Goal: Register for event/course

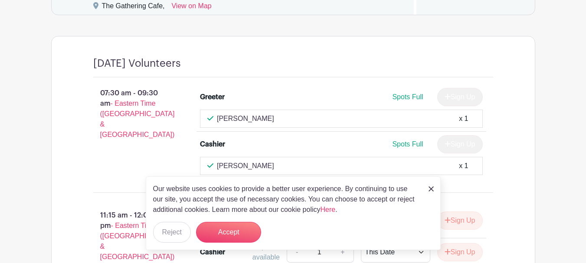
scroll to position [651, 0]
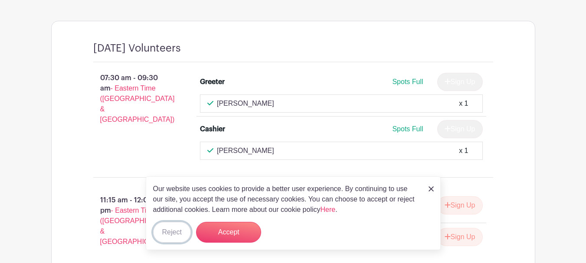
drag, startPoint x: 172, startPoint y: 234, endPoint x: 185, endPoint y: 233, distance: 12.6
click at [172, 234] on button "Reject" at bounding box center [172, 232] width 38 height 21
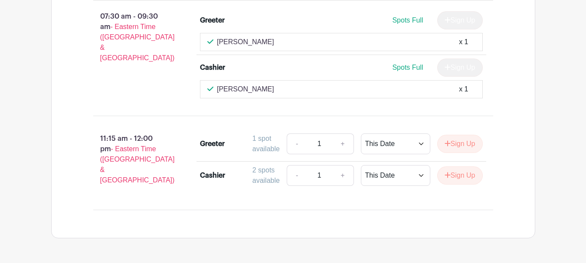
scroll to position [492, 0]
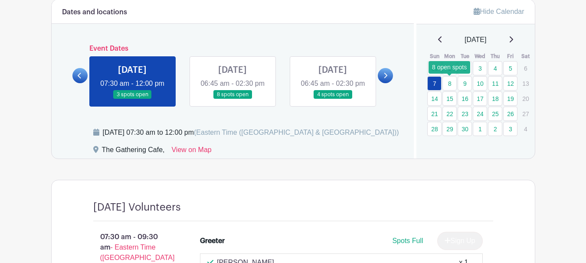
click at [454, 82] on link "8" at bounding box center [450, 83] width 14 height 14
click at [233, 99] on link at bounding box center [233, 99] width 0 height 0
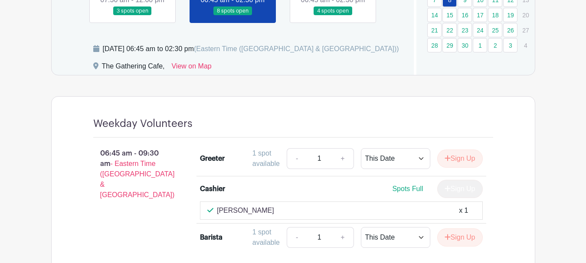
scroll to position [445, 0]
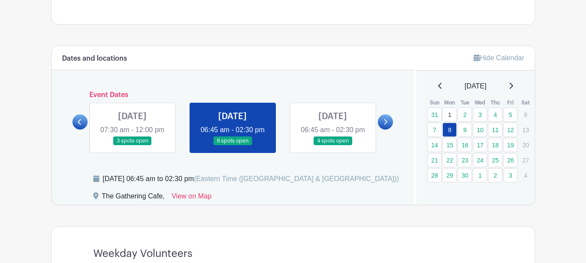
click at [333, 146] on link at bounding box center [333, 146] width 0 height 0
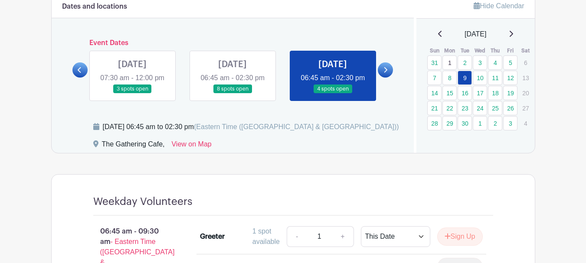
scroll to position [489, 0]
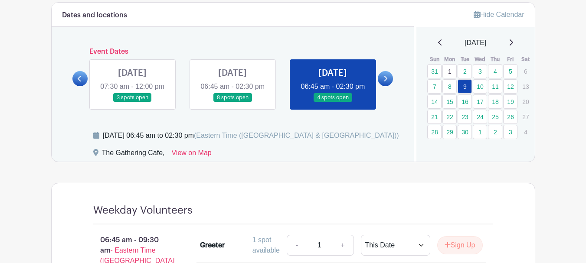
click at [385, 82] on icon at bounding box center [385, 79] width 3 height 6
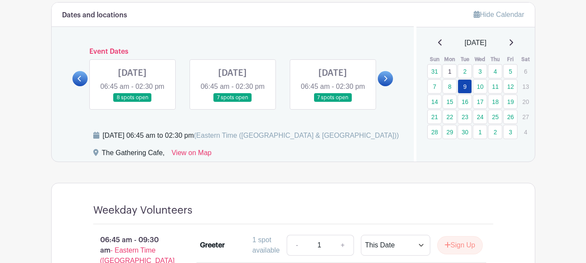
click at [132, 102] on link at bounding box center [132, 102] width 0 height 0
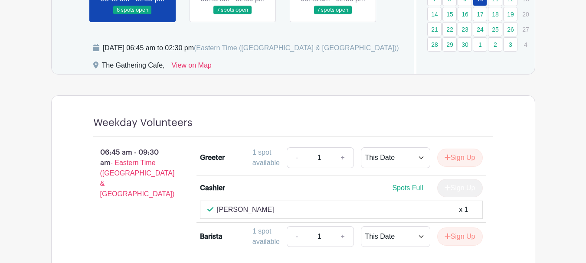
scroll to position [489, 0]
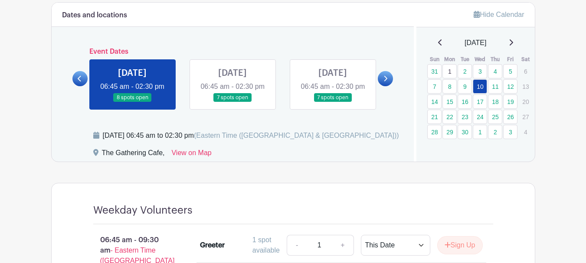
click at [233, 102] on link at bounding box center [233, 102] width 0 height 0
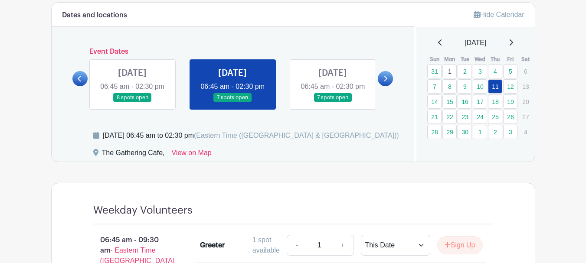
scroll to position [445, 0]
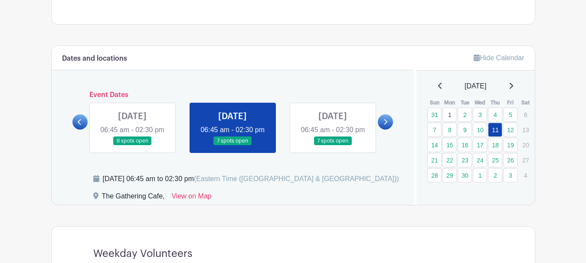
click at [333, 146] on link at bounding box center [333, 146] width 0 height 0
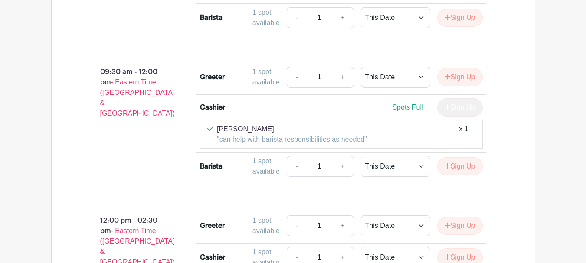
scroll to position [836, 0]
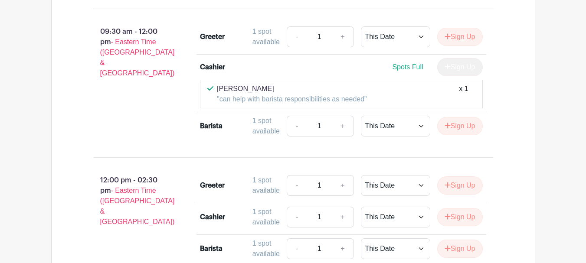
click at [395, 105] on div "Deb Boogaard "can help with barista responsibilities as needed" x 1" at bounding box center [341, 94] width 268 height 21
drag, startPoint x: 395, startPoint y: 113, endPoint x: 376, endPoint y: 110, distance: 18.8
click at [376, 105] on div "Deb Boogaard "can help with barista responsibilities as needed" x 1" at bounding box center [341, 94] width 268 height 21
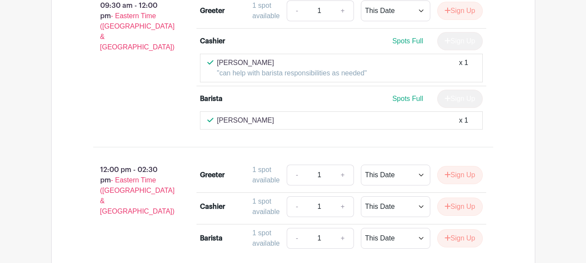
scroll to position [732, 0]
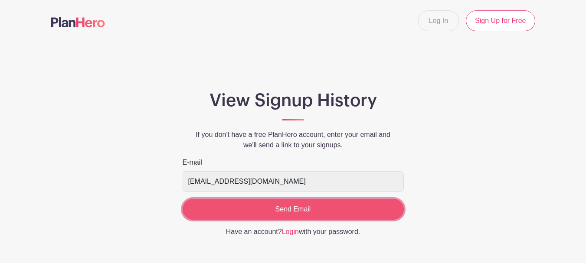
click at [304, 207] on input "Send Email" at bounding box center [293, 209] width 221 height 21
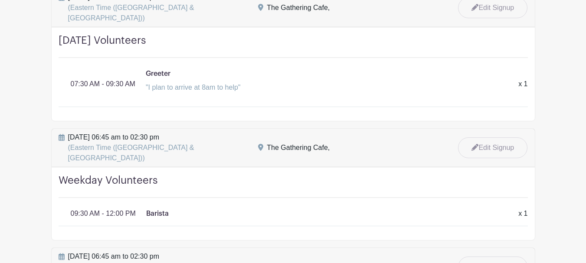
scroll to position [174, 0]
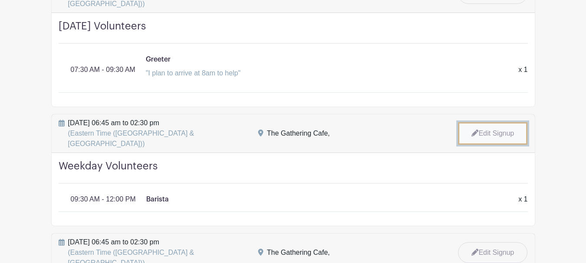
click at [494, 122] on link "Edit Signup" at bounding box center [492, 133] width 69 height 23
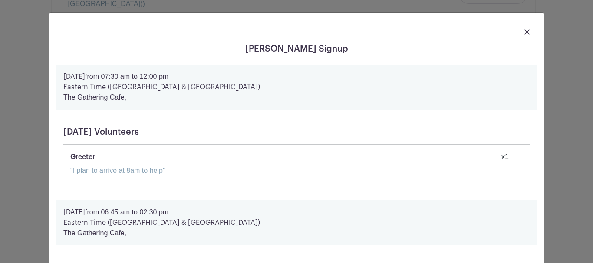
click at [524, 35] on link at bounding box center [526, 31] width 5 height 10
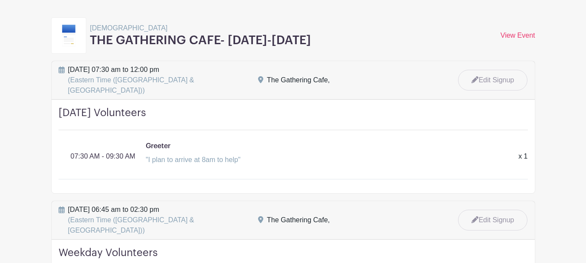
scroll to position [0, 0]
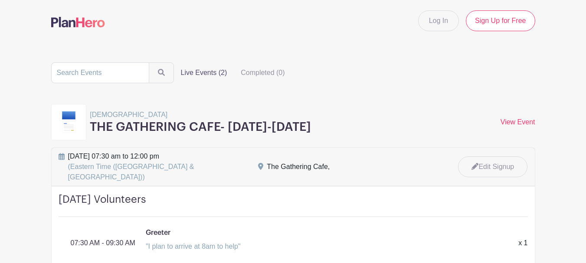
click at [204, 75] on label "Live Events (2)" at bounding box center [204, 72] width 60 height 17
click at [0, 0] on input "Live Events (2)" at bounding box center [0, 0] width 0 height 0
click at [529, 121] on link "View Event" at bounding box center [518, 121] width 35 height 7
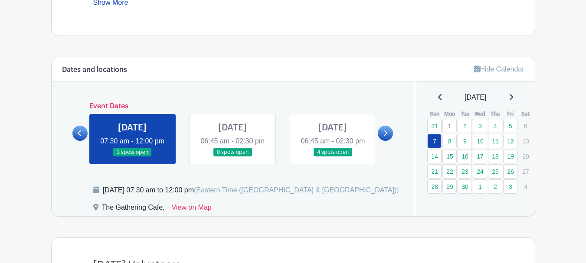
scroll to position [477, 0]
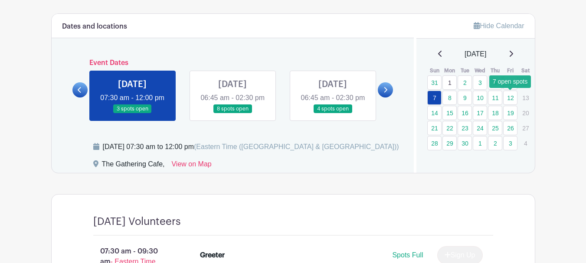
click at [512, 99] on link "12" at bounding box center [510, 98] width 14 height 14
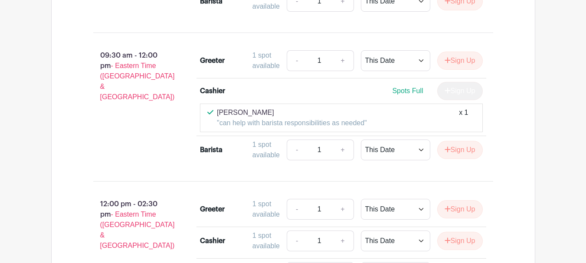
scroll to position [824, 0]
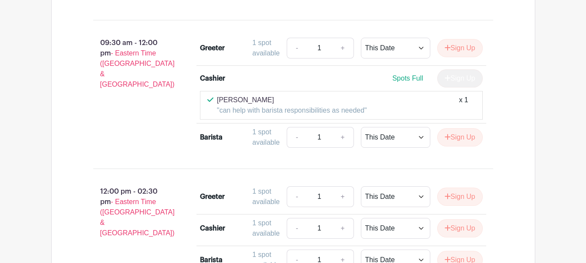
click at [402, 115] on div "Deb Boogaard "can help with barista responsibilities as needed" x 1" at bounding box center [341, 105] width 268 height 21
